Goal: Task Accomplishment & Management: Complete application form

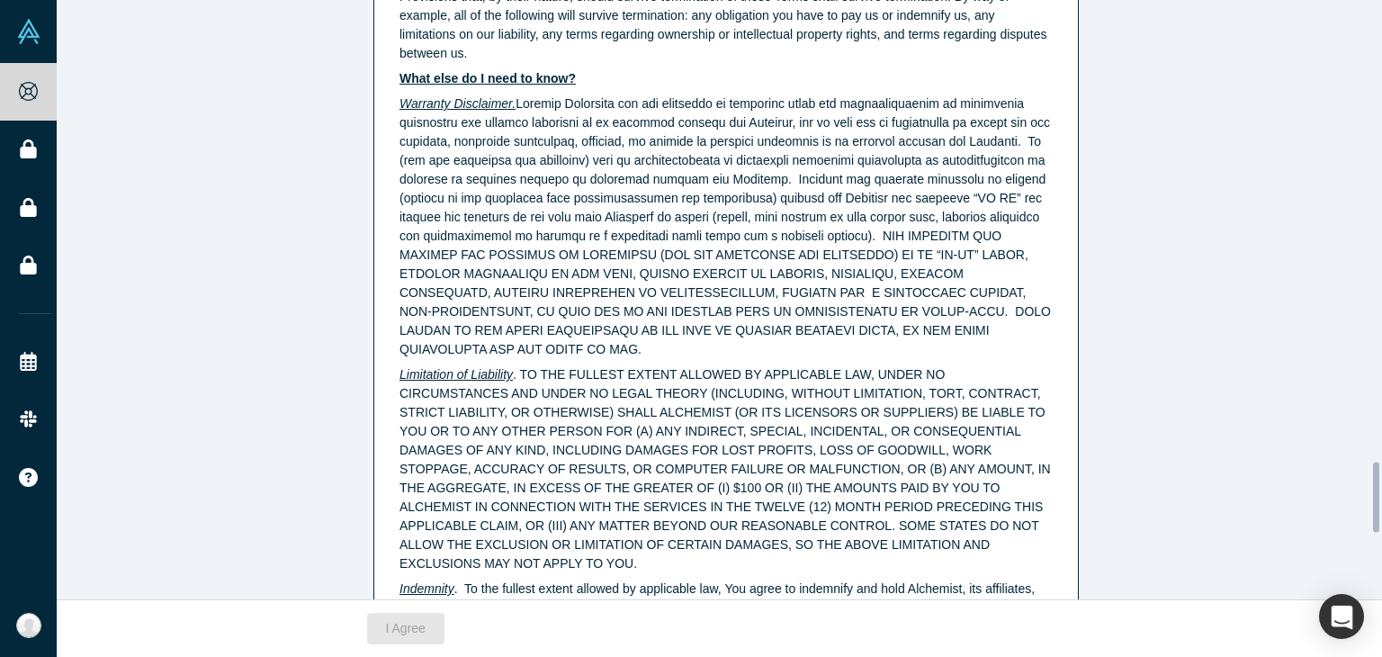
scroll to position [4548, 0]
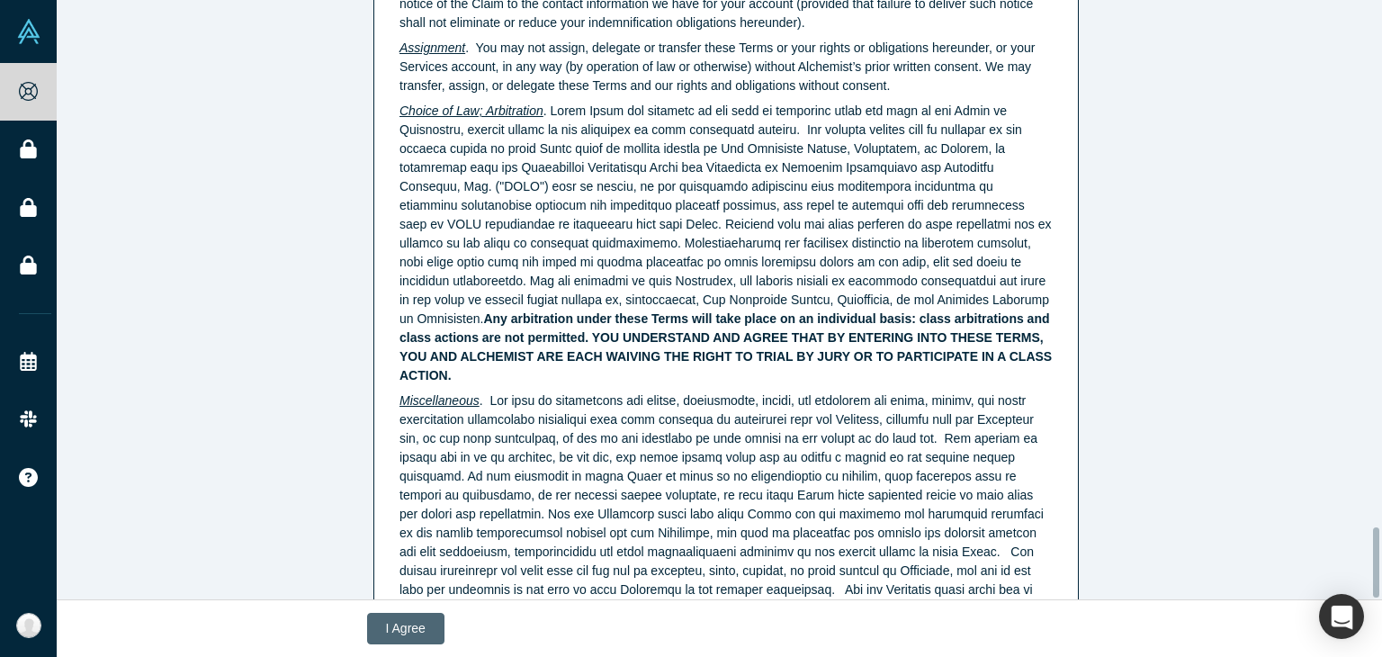
click at [389, 627] on button "I Agree" at bounding box center [405, 628] width 77 height 31
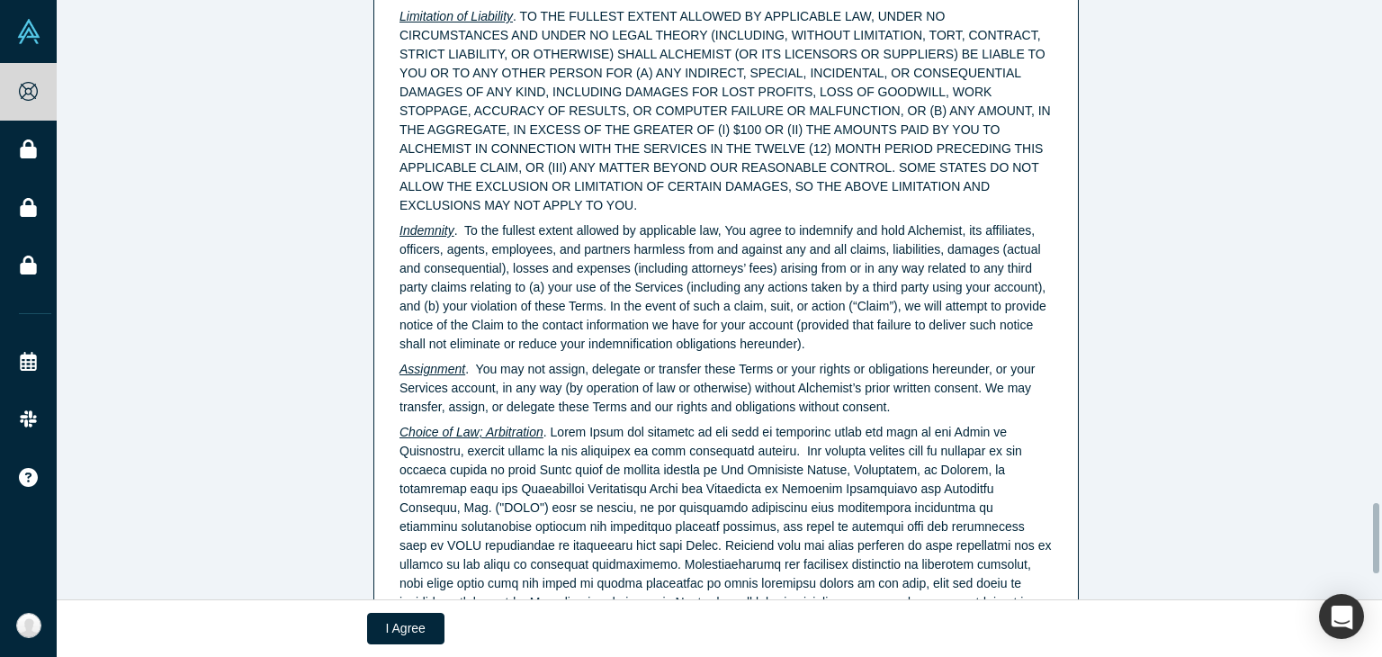
scroll to position [4188, 0]
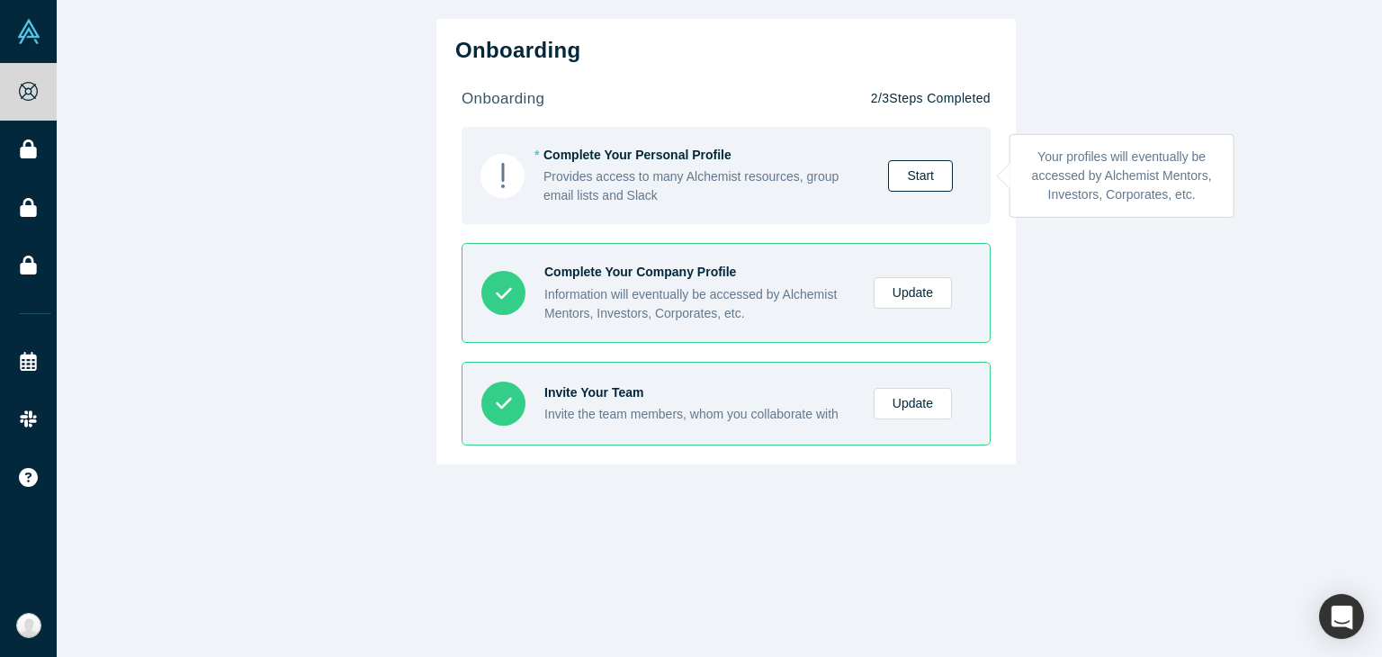
click at [914, 174] on link "Start" at bounding box center [920, 175] width 65 height 31
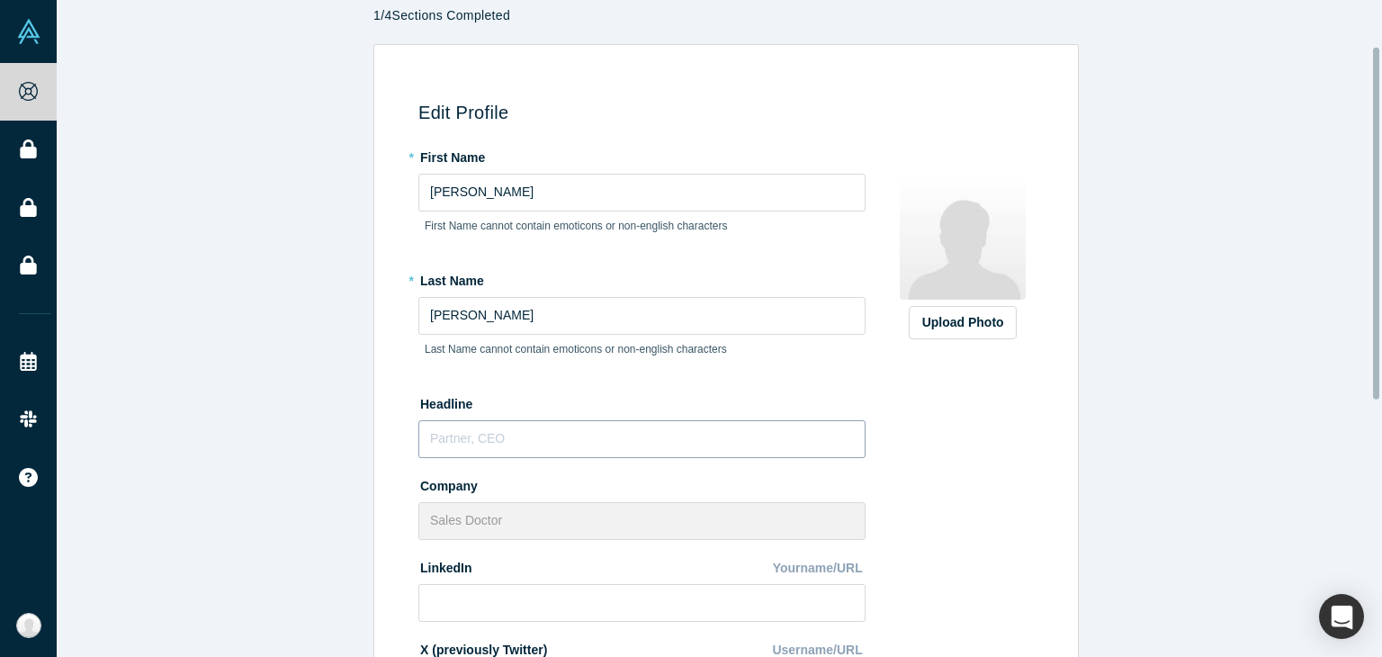
scroll to position [90, 0]
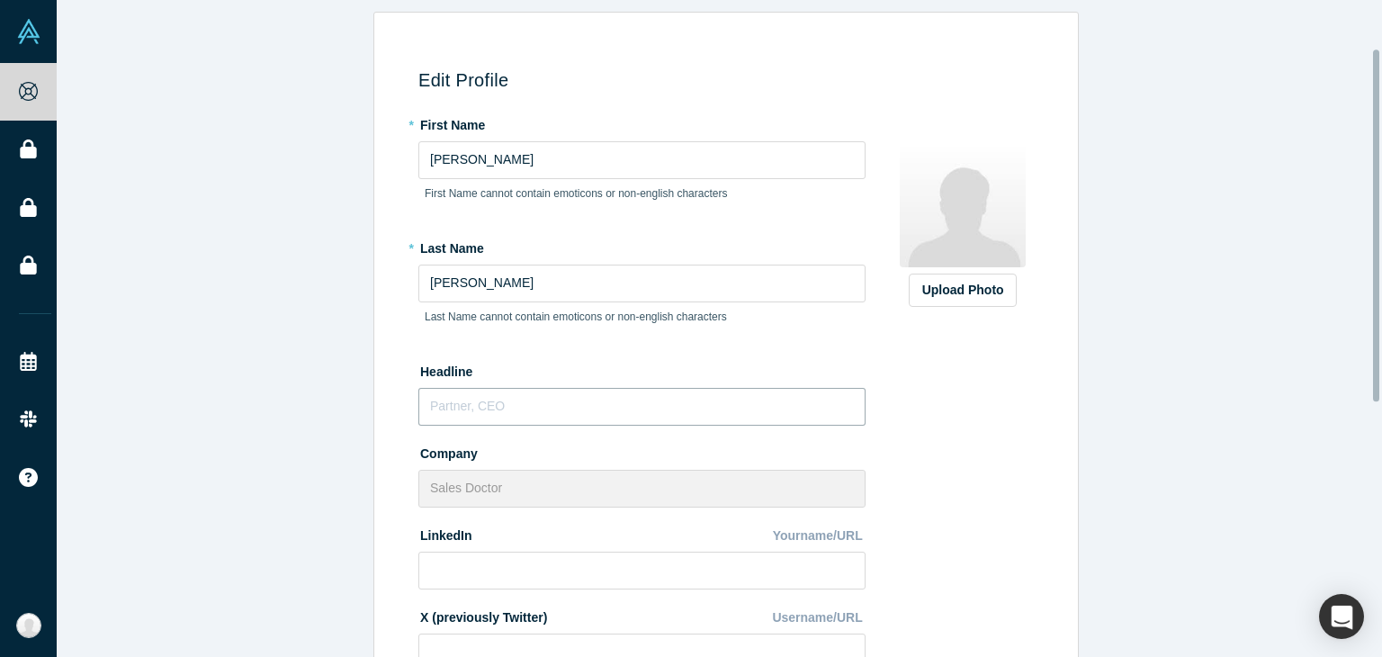
click at [498, 405] on input "text" at bounding box center [641, 407] width 447 height 38
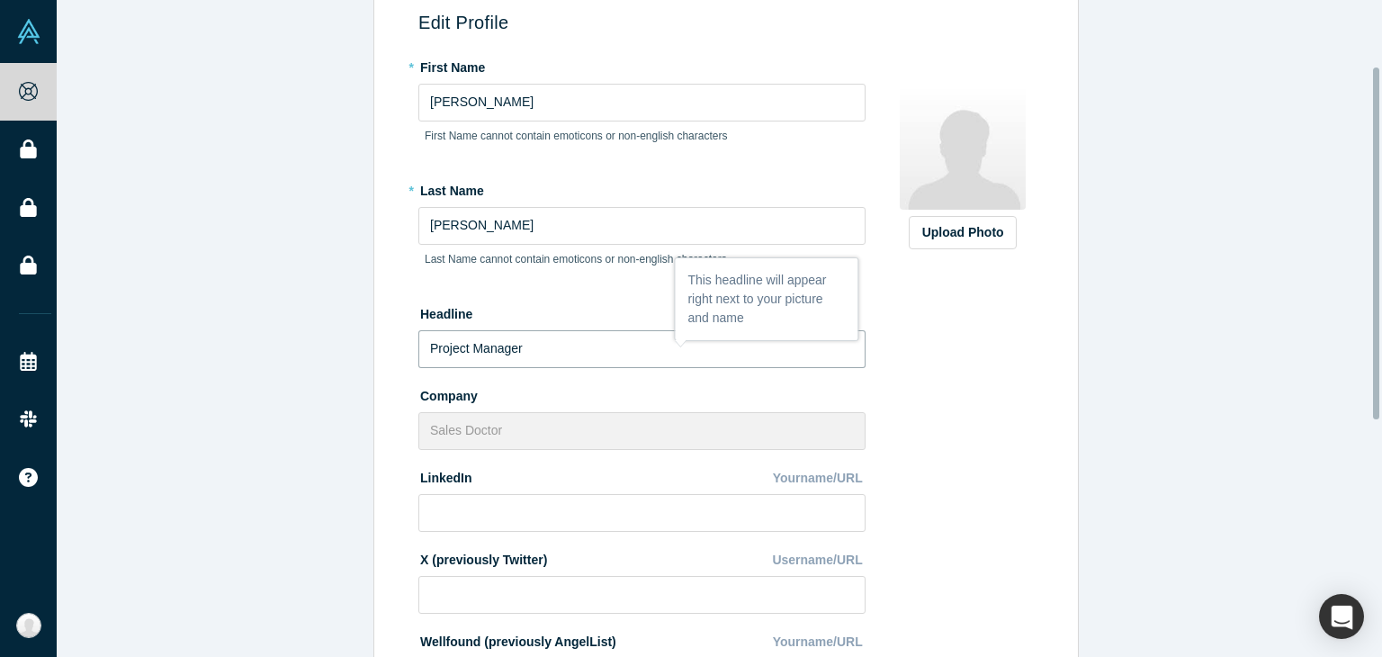
scroll to position [180, 0]
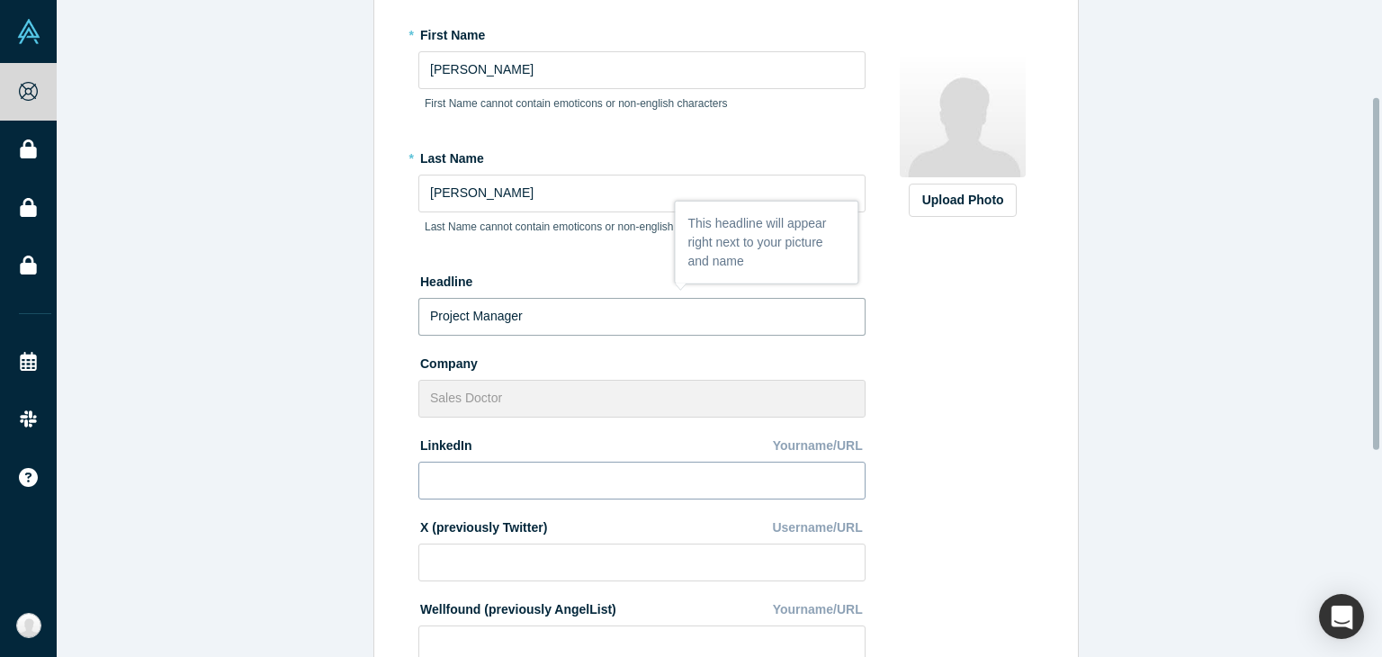
type input "Project Manager"
click at [450, 469] on input at bounding box center [641, 481] width 447 height 38
click at [970, 468] on div "Upload Photo Zoom Save Remove Upload New" at bounding box center [962, 471] width 156 height 902
click at [835, 473] on input at bounding box center [641, 481] width 447 height 38
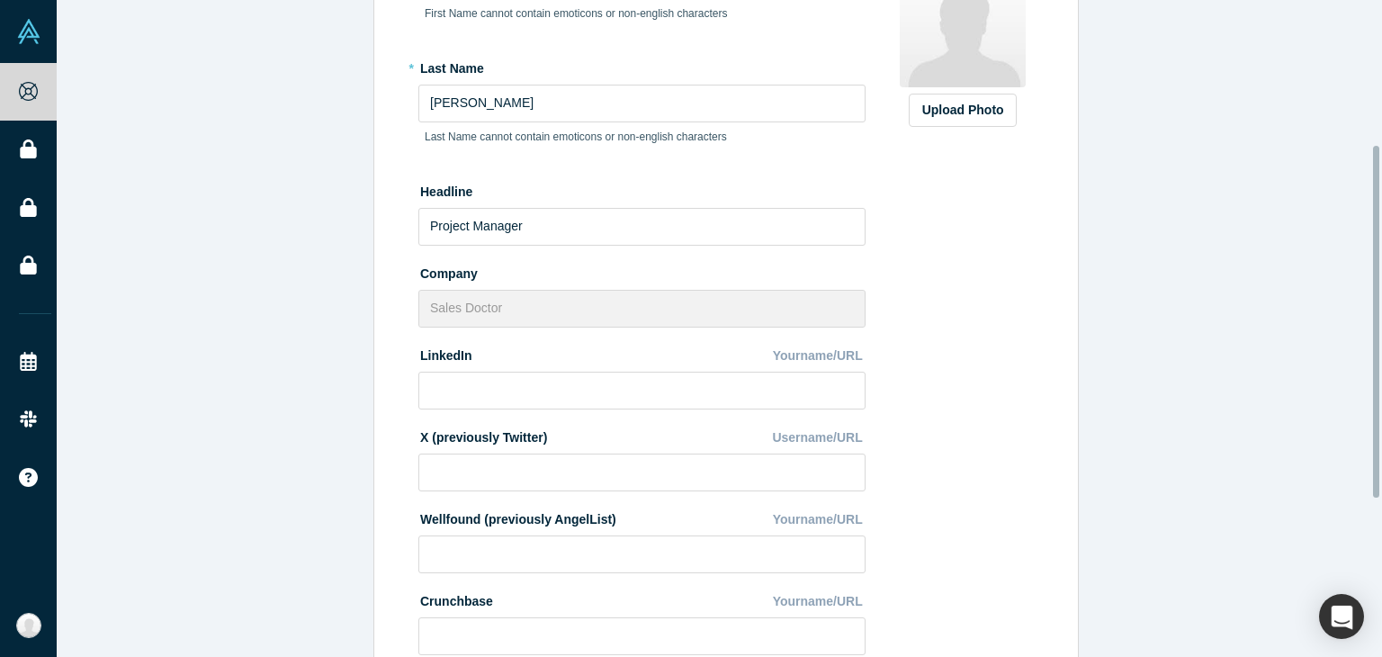
click at [1024, 400] on div "Upload Photo Zoom Save Remove Upload New" at bounding box center [962, 381] width 156 height 902
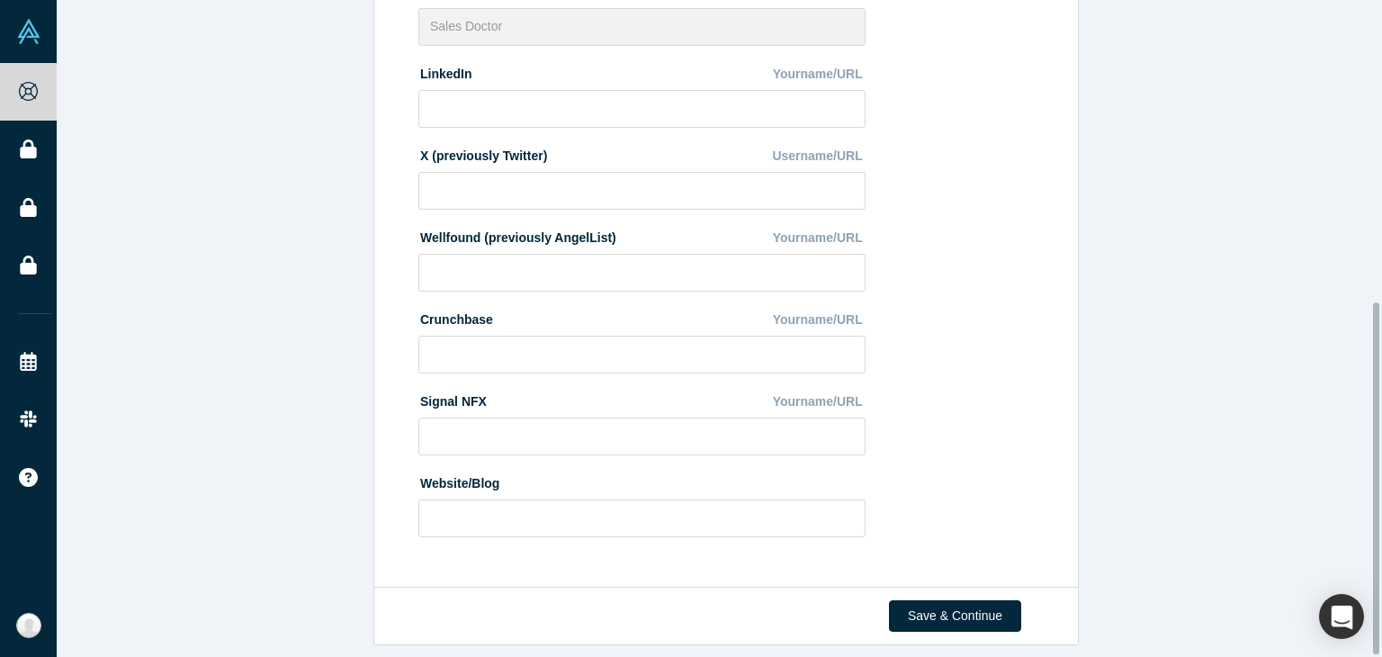
scroll to position [564, 0]
click at [978, 600] on button "Save & Continue" at bounding box center [955, 615] width 132 height 31
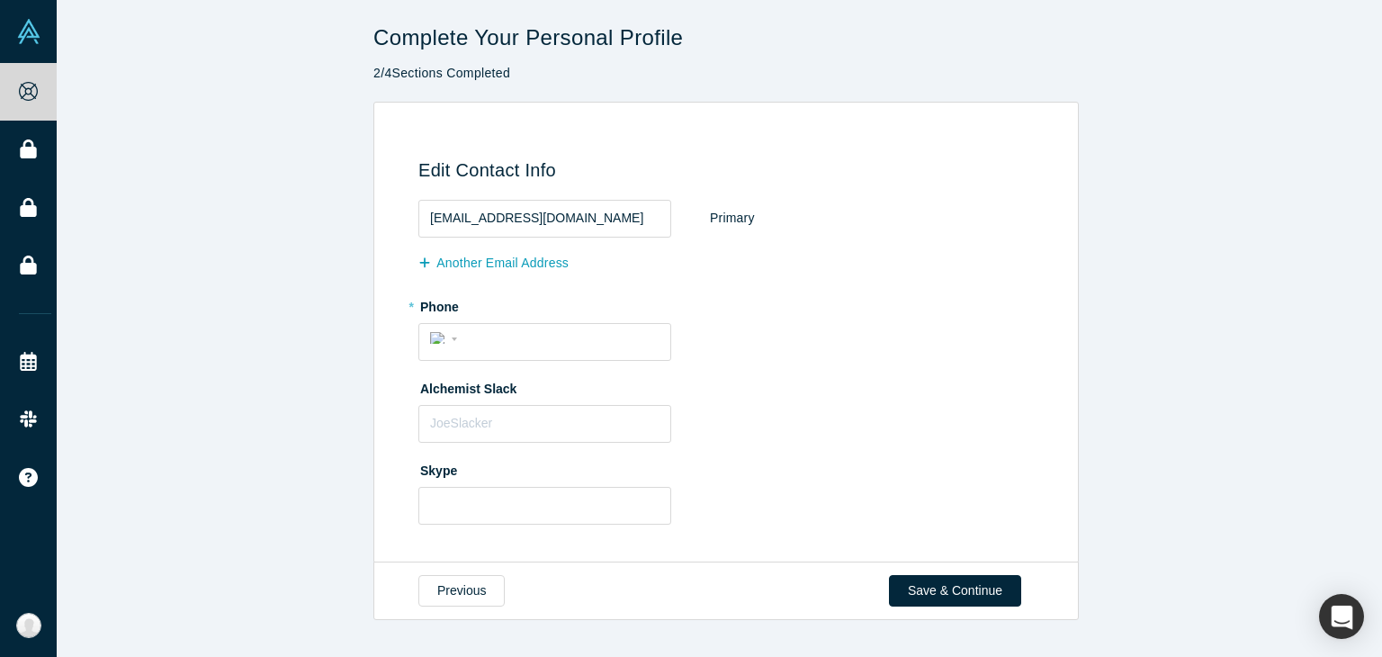
scroll to position [0, 0]
click at [565, 317] on div "* Phone International [GEOGRAPHIC_DATA] [GEOGRAPHIC_DATA] [GEOGRAPHIC_DATA] [GE…" at bounding box center [729, 326] width 622 height 69
click at [547, 348] on input "tel" at bounding box center [560, 339] width 197 height 26
type input "[PHONE_NUMBER]"
select select "UZ"
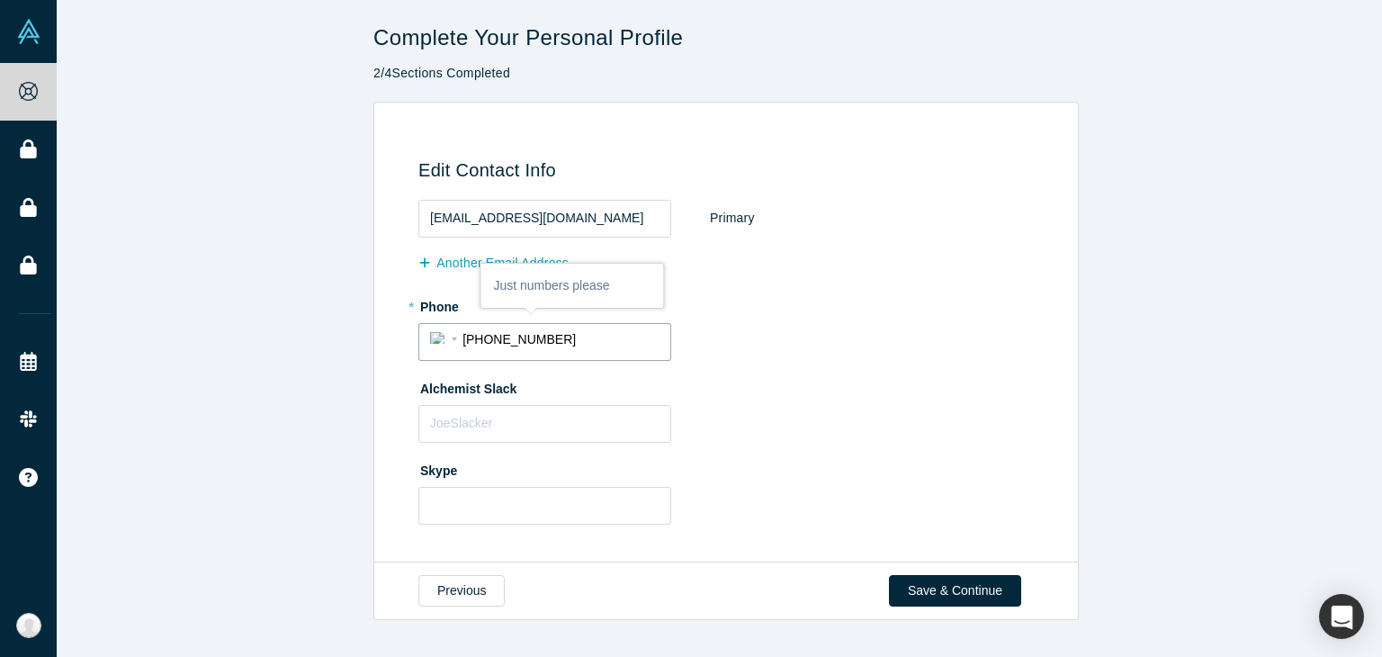
click at [756, 421] on div "Alchemist Slack" at bounding box center [729, 407] width 622 height 69
click at [944, 588] on button "Save & Continue" at bounding box center [955, 590] width 132 height 31
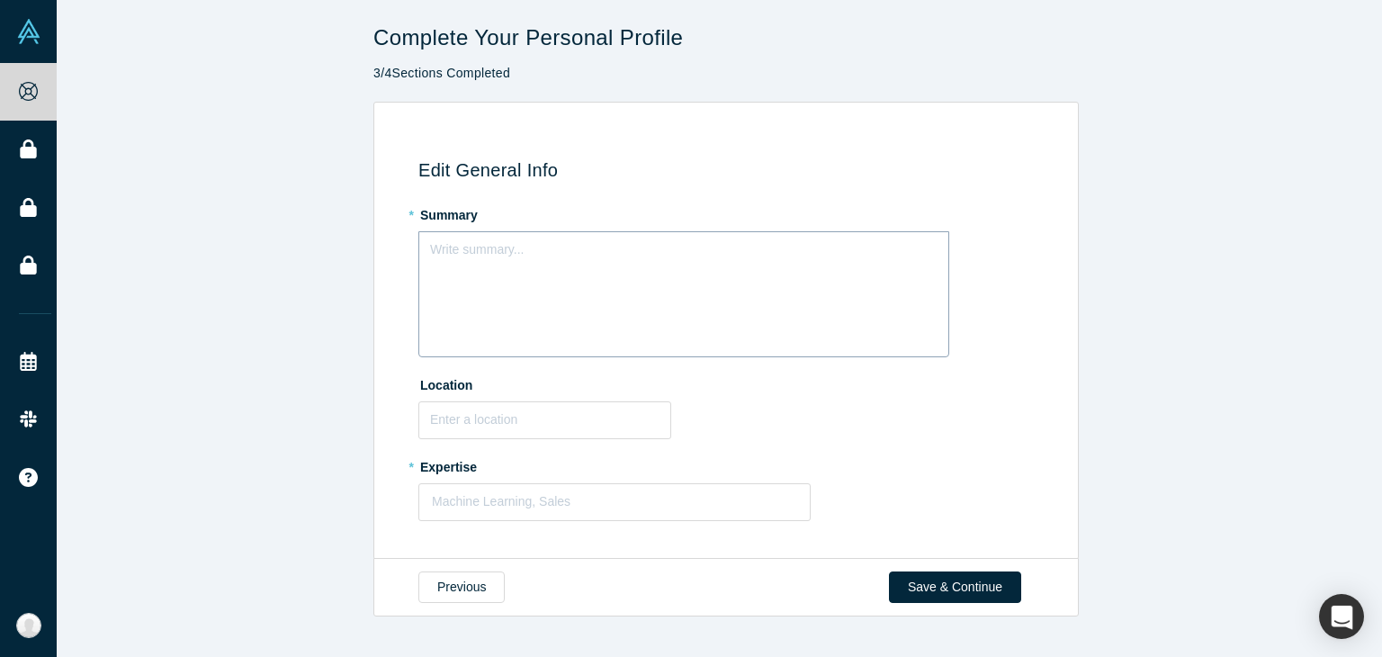
click at [542, 267] on div "Write summary..." at bounding box center [683, 294] width 531 height 126
click at [395, 217] on div "Edit General Info * Summary Write summary... Location * Expertise Machine Learn…" at bounding box center [723, 337] width 685 height 418
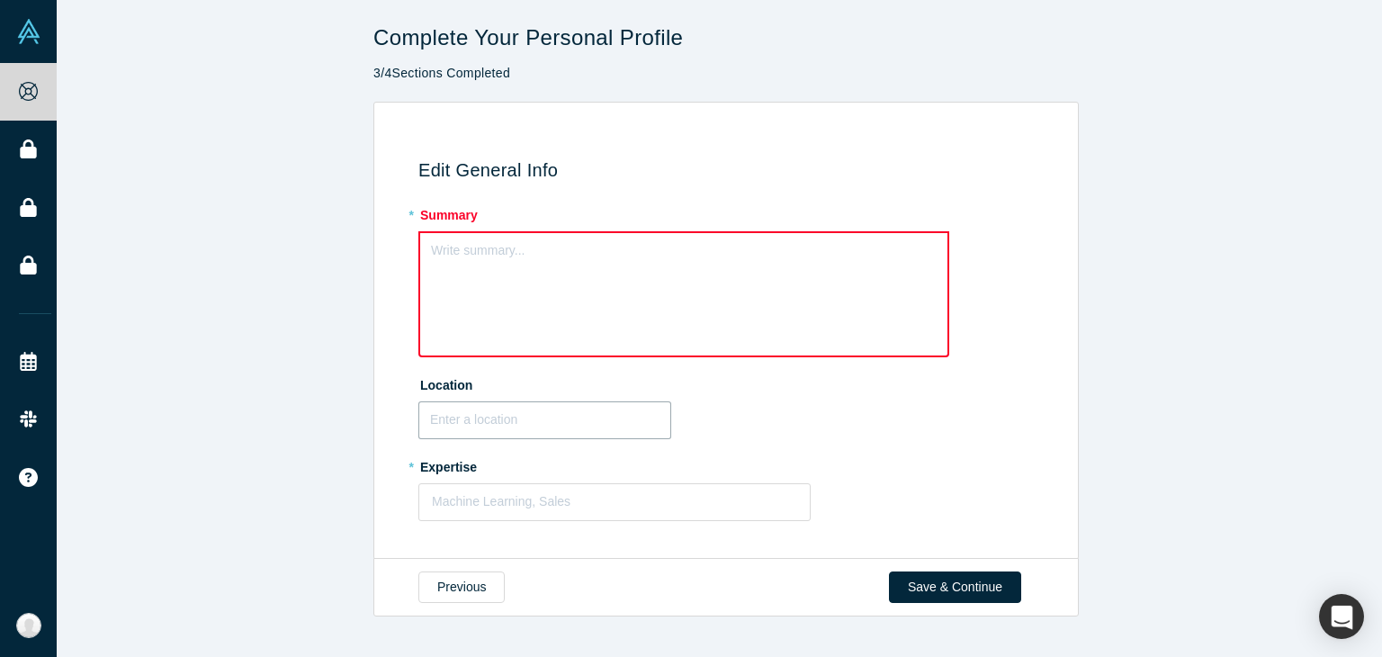
click at [508, 430] on input "text" at bounding box center [544, 420] width 253 height 38
